Goal: Transaction & Acquisition: Purchase product/service

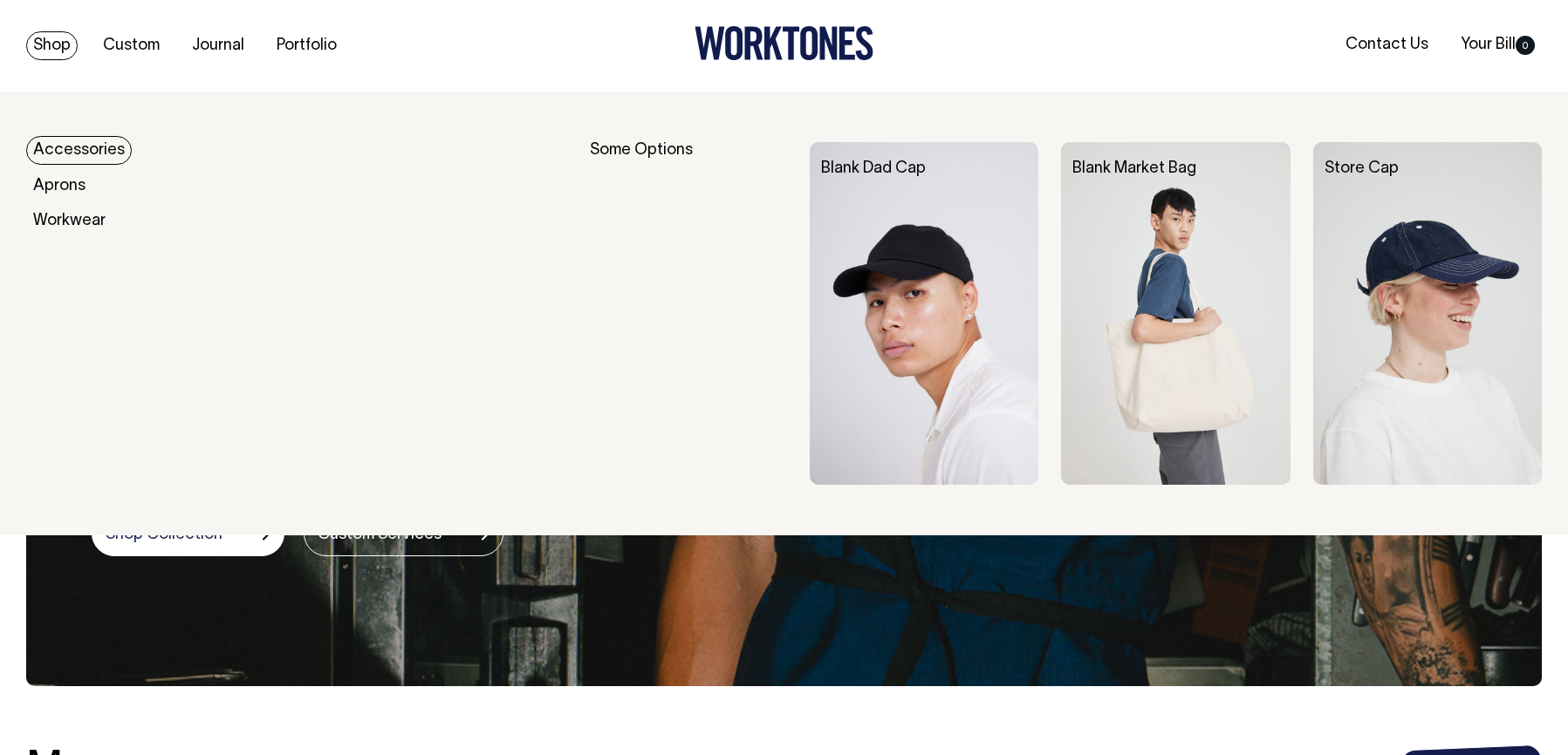
click at [50, 51] on link "Shop" at bounding box center [52, 45] width 52 height 29
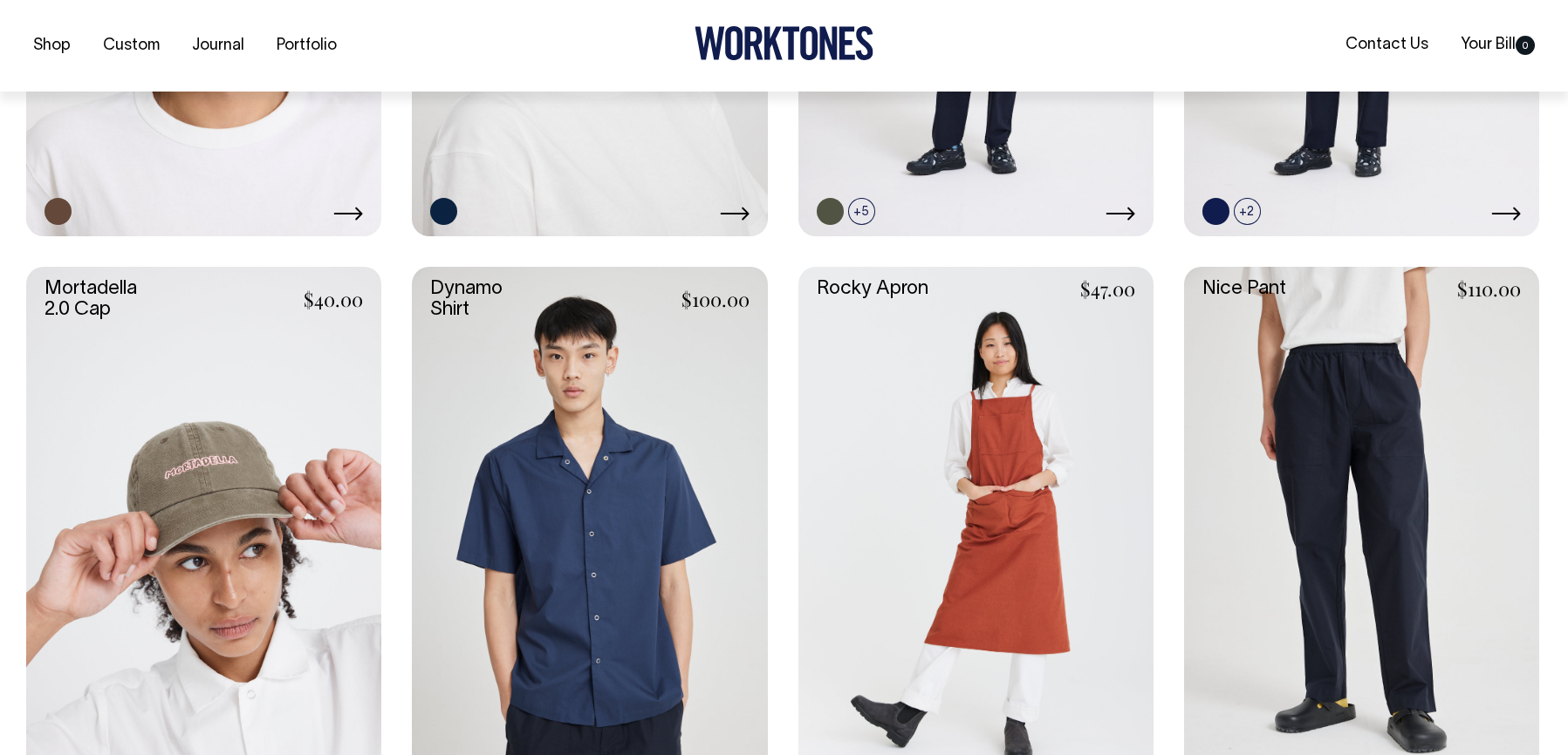
click at [1386, 511] on link at bounding box center [1361, 533] width 355 height 533
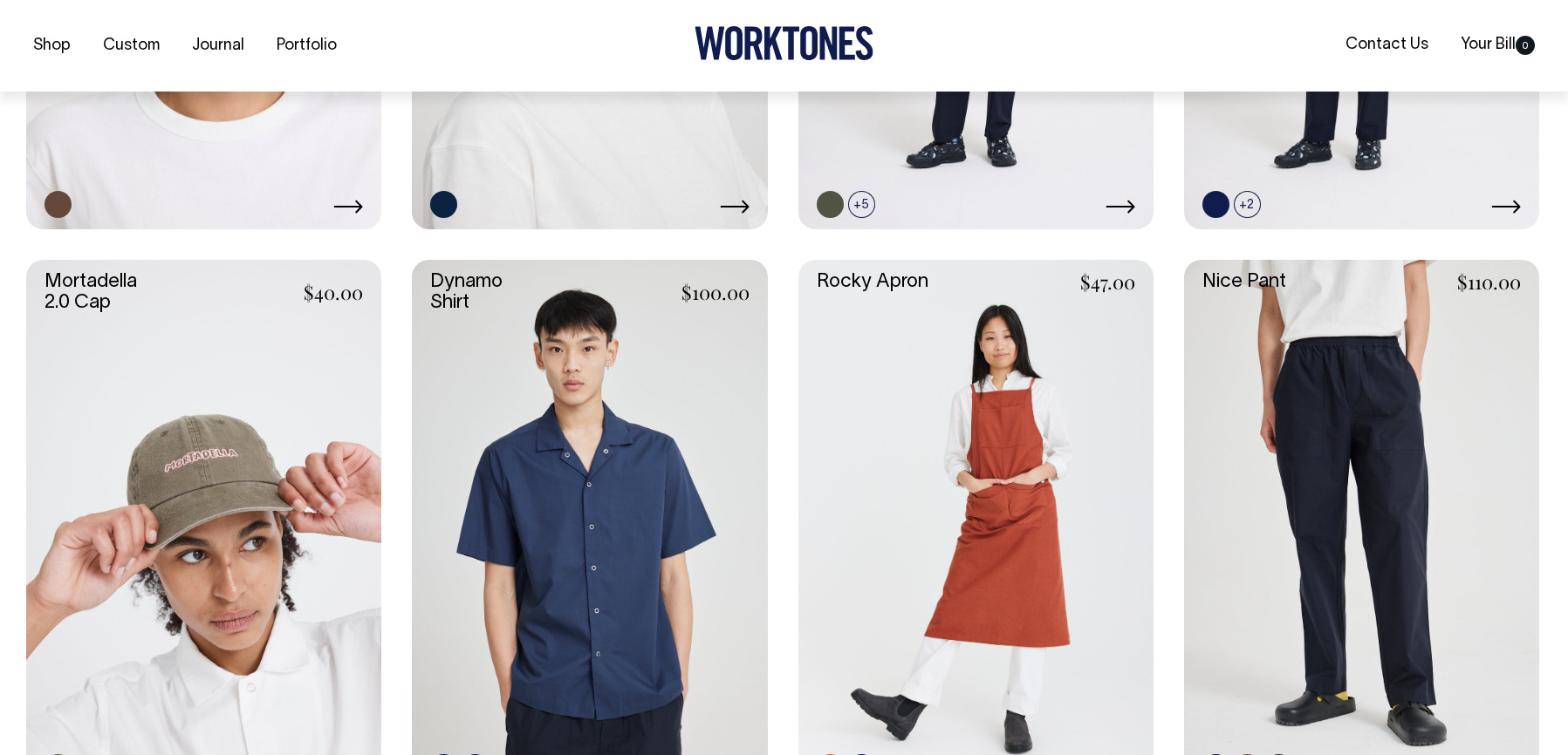
scroll to position [1720, 0]
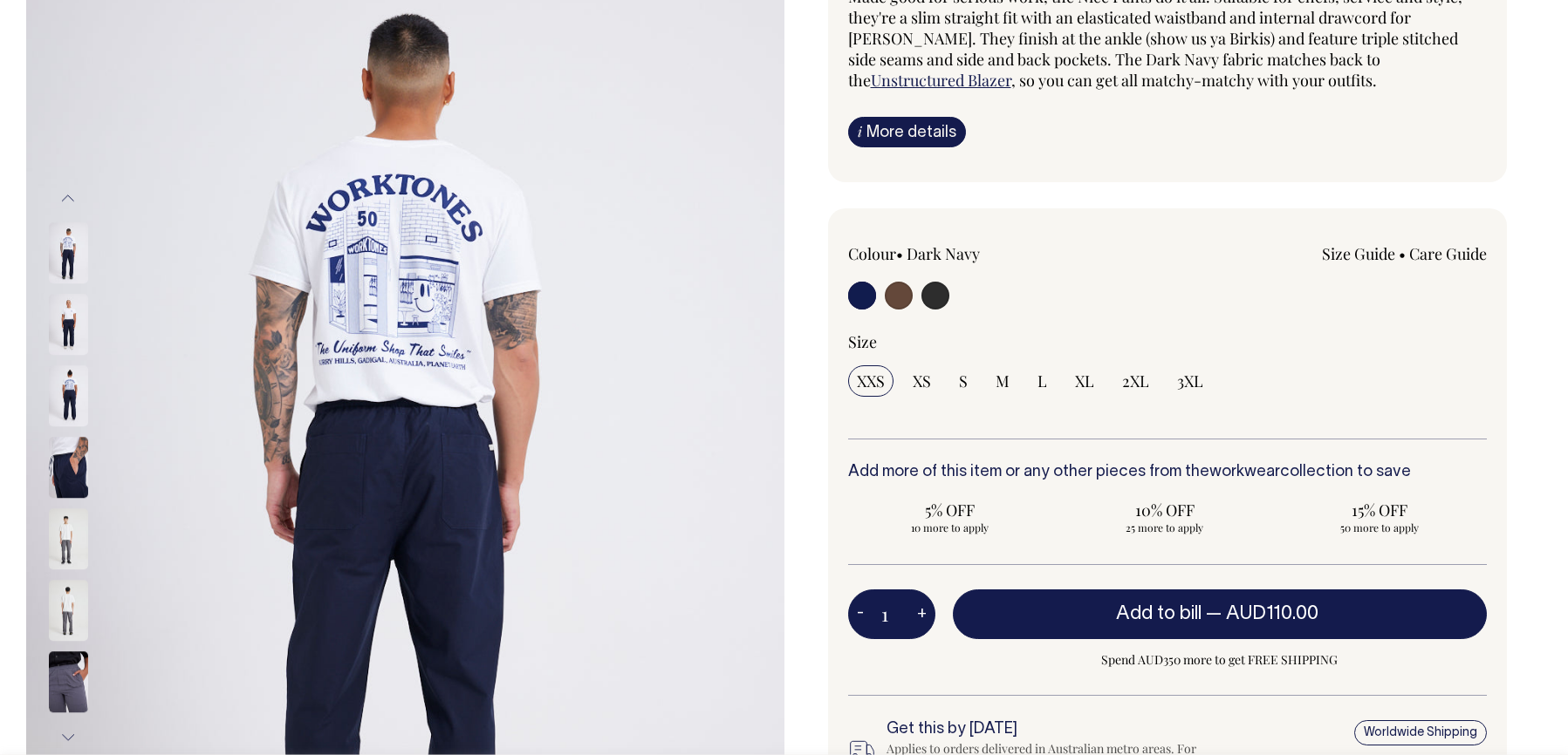
scroll to position [191, 0]
click at [1460, 255] on link "Care Guide" at bounding box center [1448, 255] width 77 height 21
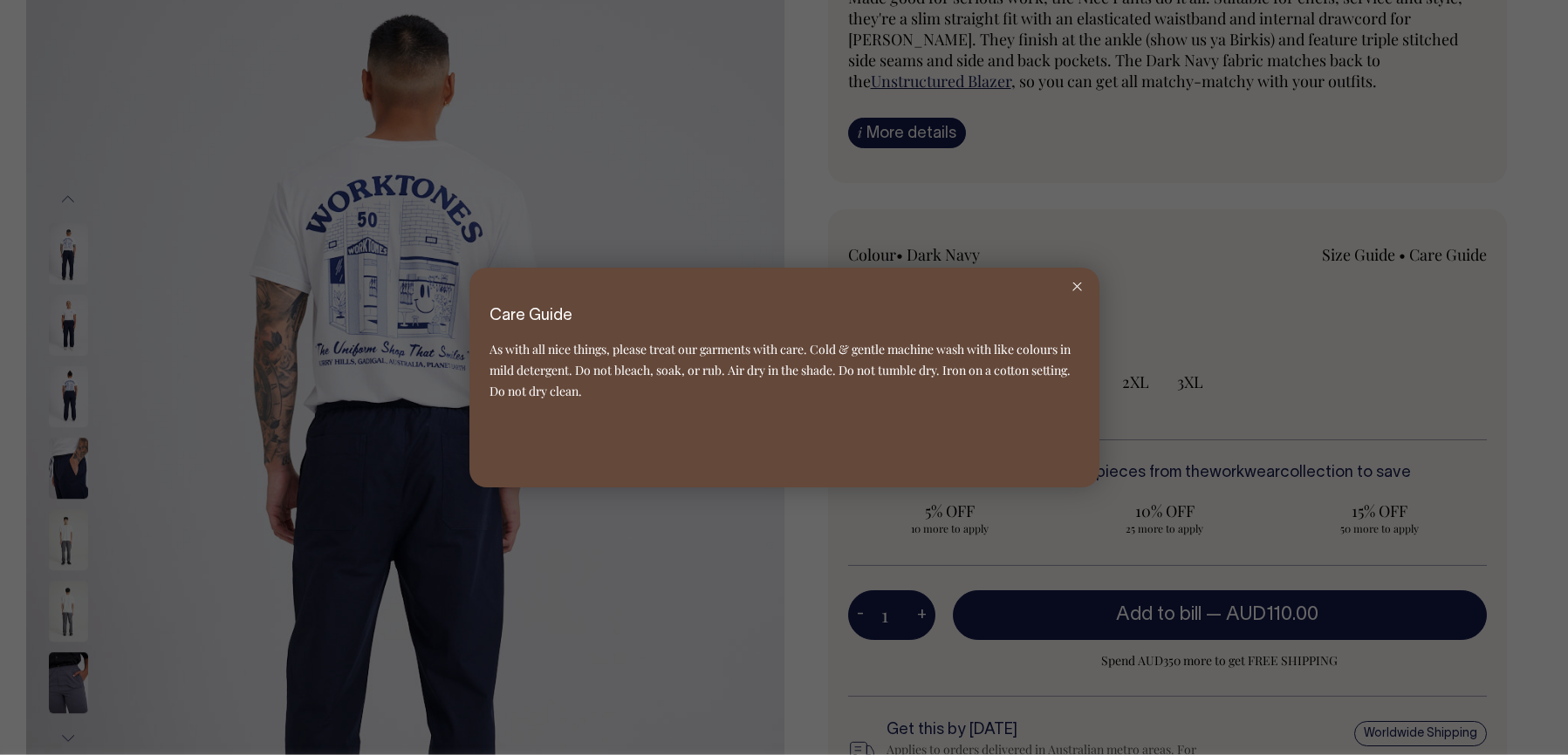
click at [1081, 285] on icon at bounding box center [1077, 286] width 9 height 8
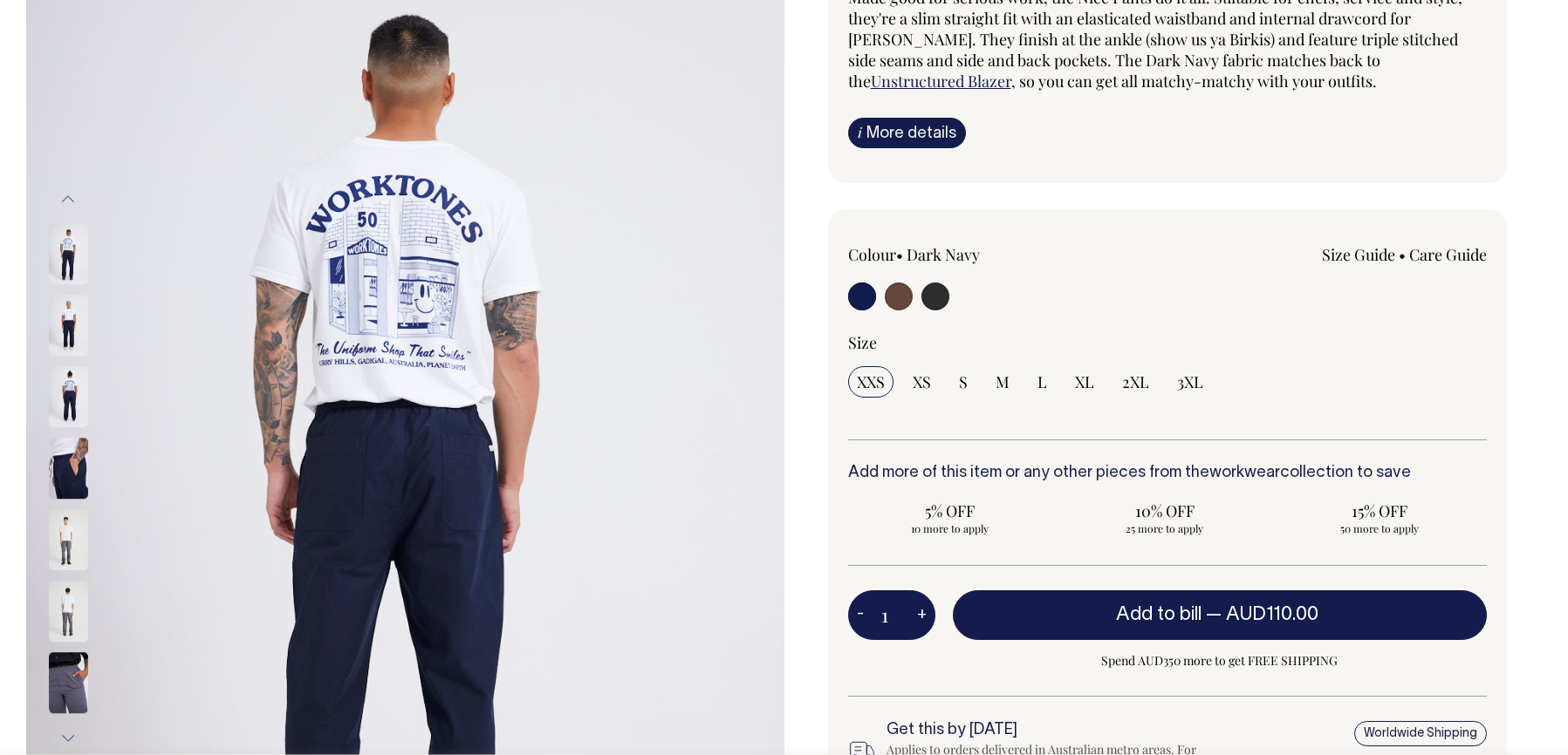
click at [901, 118] on link "i More details" at bounding box center [906, 133] width 118 height 30
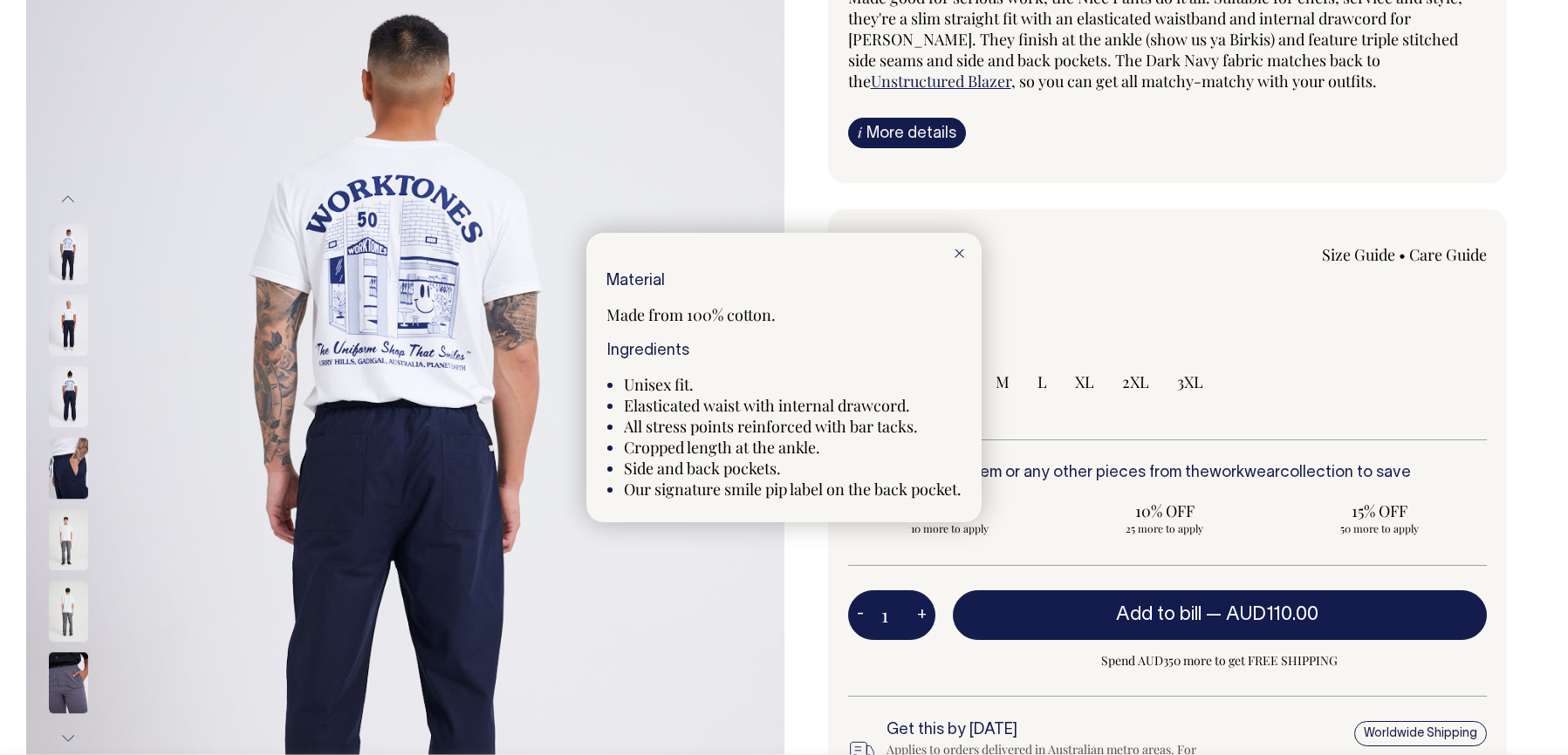
click at [63, 675] on div at bounding box center [784, 378] width 1568 height 755
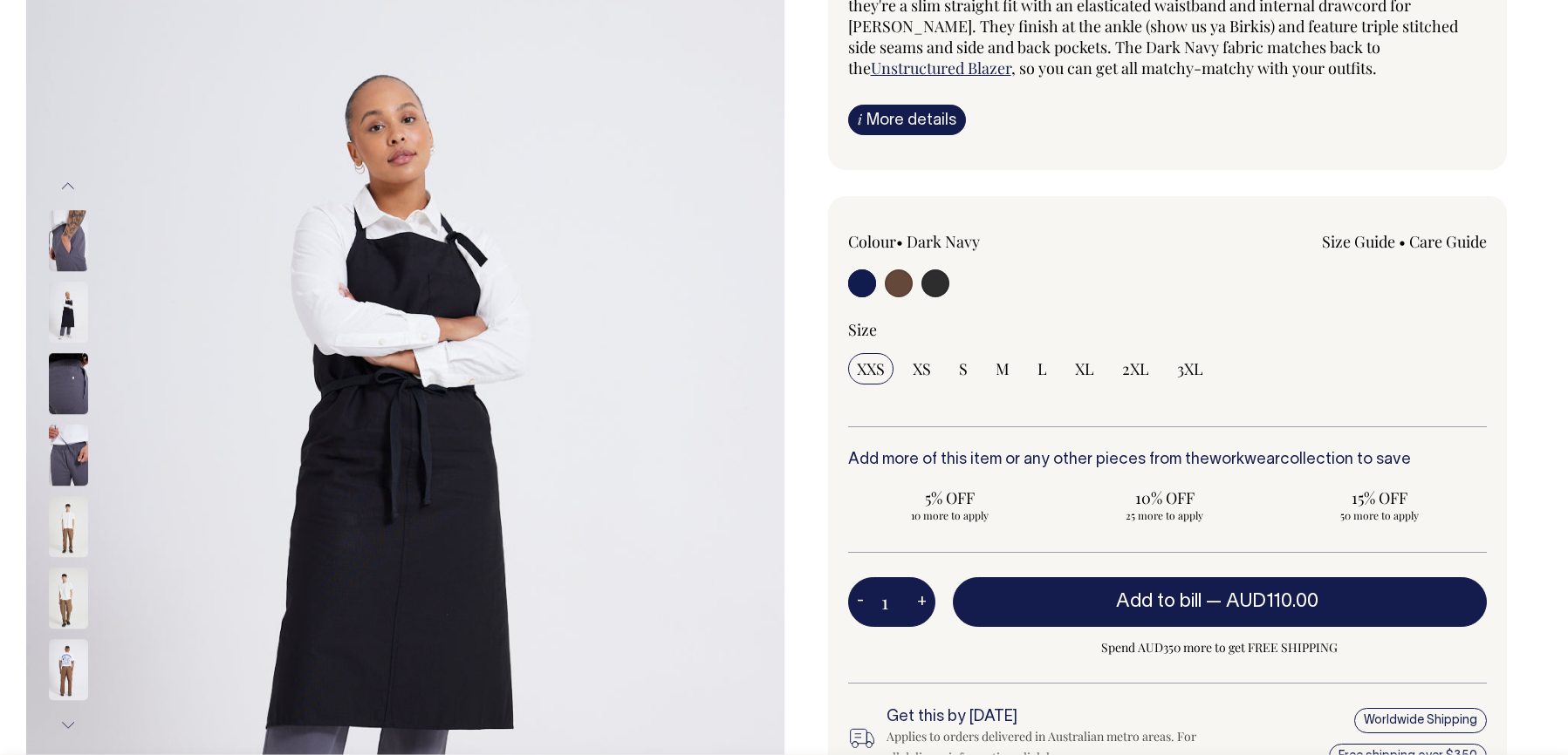
scroll to position [206, 0]
